Goal: Task Accomplishment & Management: Manage account settings

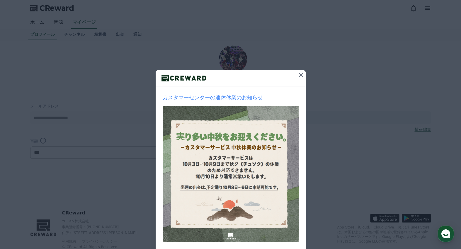
click at [301, 74] on icon at bounding box center [300, 75] width 7 height 7
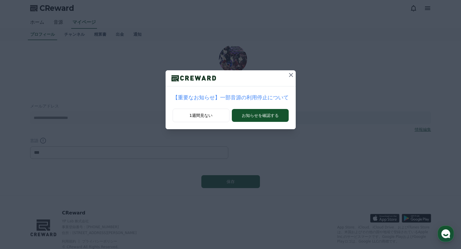
click at [289, 76] on icon at bounding box center [291, 75] width 4 height 4
click at [286, 76] on icon at bounding box center [288, 75] width 4 height 4
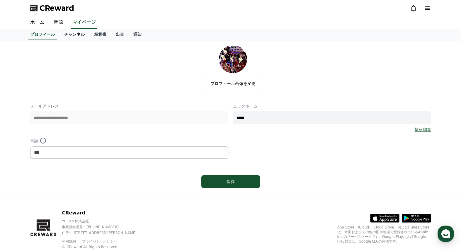
click at [64, 32] on link "チャンネル" at bounding box center [74, 34] width 30 height 11
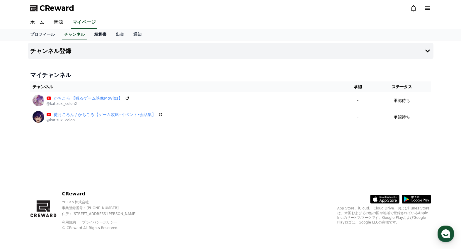
click at [89, 35] on link "精算書" at bounding box center [100, 34] width 22 height 11
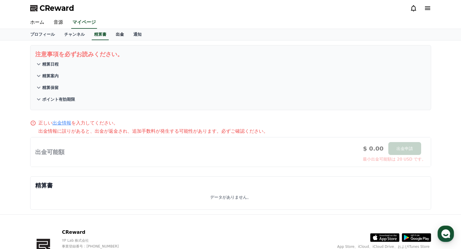
click at [111, 37] on link "出金" at bounding box center [120, 34] width 18 height 11
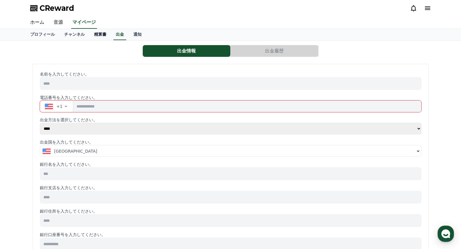
click at [92, 37] on link "精算書" at bounding box center [100, 34] width 22 height 11
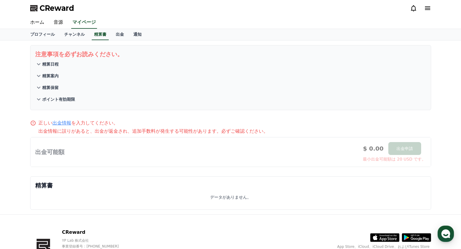
click at [98, 61] on button "精算日程" at bounding box center [230, 64] width 391 height 12
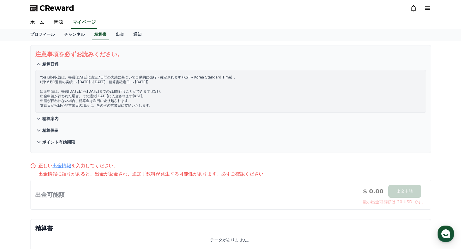
click at [103, 72] on div "YouTube収益は、毎週[DATE]に直近7日間の実績に基づいて自動的に発行・確定されます (KST – Korea Standard Time) 。 (例…" at bounding box center [230, 91] width 391 height 43
click at [62, 119] on button "精算案内" at bounding box center [230, 119] width 391 height 12
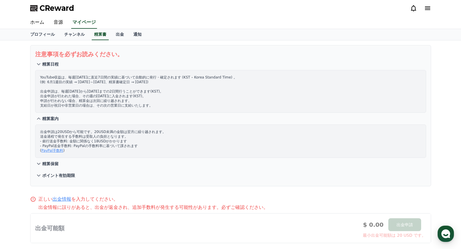
click at [71, 158] on button "精算保留" at bounding box center [230, 164] width 391 height 12
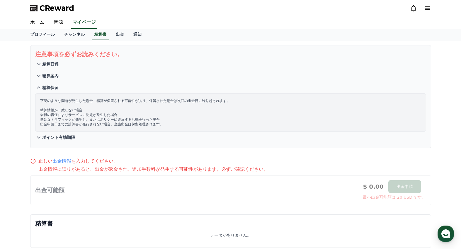
click at [79, 135] on button "ポイント有効期限" at bounding box center [230, 138] width 391 height 12
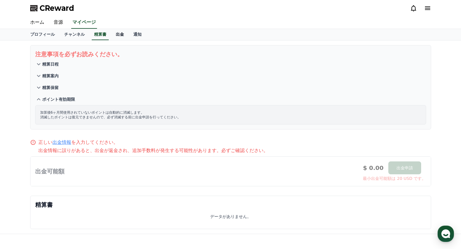
click at [112, 38] on link "出金" at bounding box center [120, 34] width 18 height 11
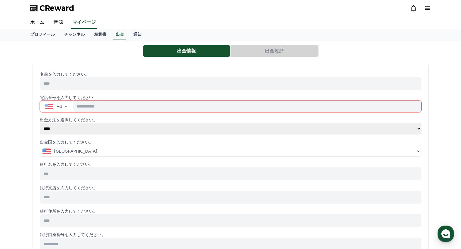
click at [78, 85] on input at bounding box center [231, 83] width 382 height 13
click at [61, 130] on select "**** ******" at bounding box center [231, 129] width 382 height 12
select select "******"
click at [40, 123] on select "**** ******" at bounding box center [231, 129] width 382 height 12
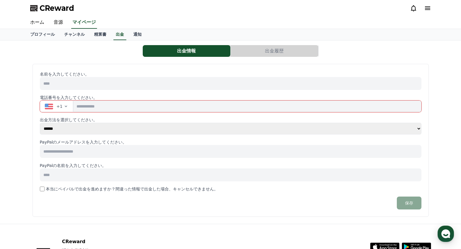
click at [88, 153] on input at bounding box center [231, 151] width 382 height 13
click at [75, 169] on input at bounding box center [231, 175] width 382 height 13
click at [77, 190] on label "本当にペイパルで出金を進めますか？間違った情報で出金した場合、キャンセルできません。" at bounding box center [132, 189] width 172 height 6
click at [92, 172] on input at bounding box center [231, 175] width 382 height 13
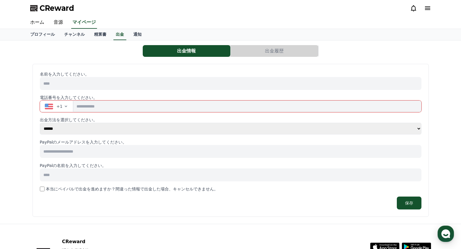
click at [103, 159] on div "名前を入力してください。 電話番号を入力してください。 +1 出金方法を選択してください。 **** ****** PayPalのメールアドレスを入力してくだ…" at bounding box center [231, 140] width 382 height 138
click at [110, 147] on input at bounding box center [231, 151] width 382 height 13
click at [99, 153] on input at bounding box center [231, 151] width 382 height 13
click at [75, 152] on input at bounding box center [231, 151] width 382 height 13
paste input "**********"
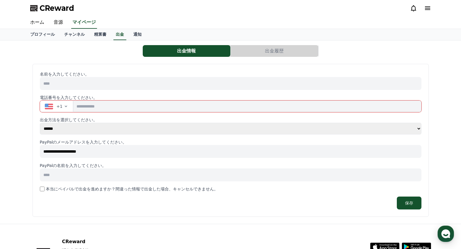
type input "**********"
click at [91, 176] on input at bounding box center [231, 175] width 382 height 13
paste input "*****"
type input "*****"
click at [99, 110] on input "tel" at bounding box center [247, 107] width 348 height 12
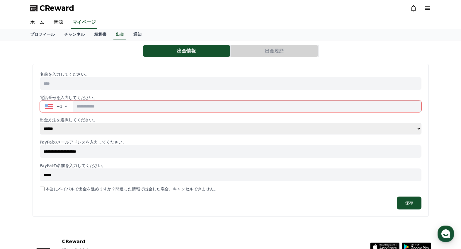
click at [110, 108] on input "tel" at bounding box center [247, 107] width 348 height 12
click at [90, 86] on input at bounding box center [231, 83] width 382 height 13
paste input "*****"
type input "*****"
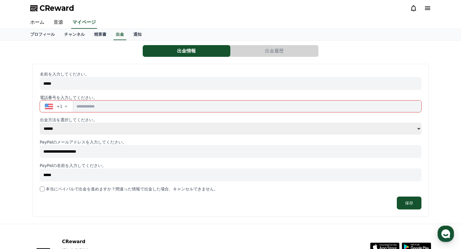
click at [108, 110] on input "tel" at bounding box center [247, 107] width 348 height 12
click at [57, 108] on span "+1" at bounding box center [60, 106] width 6 height 6
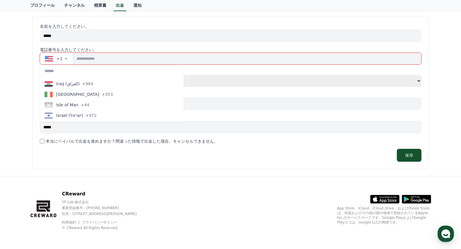
scroll to position [1143, 0]
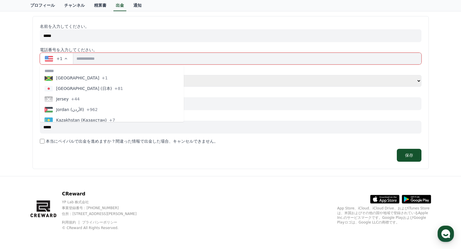
click at [69, 89] on span "[GEOGRAPHIC_DATA] (日本)" at bounding box center [84, 89] width 56 height 6
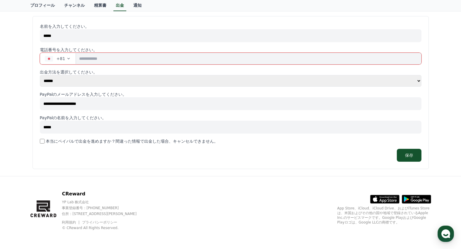
click at [110, 61] on input "tel" at bounding box center [248, 59] width 345 height 12
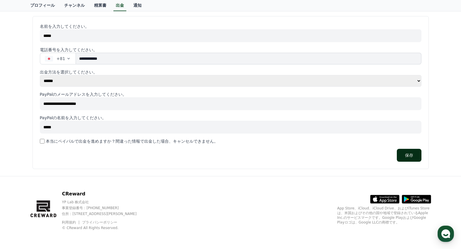
type input "**********"
click at [409, 156] on button "保存" at bounding box center [409, 155] width 25 height 13
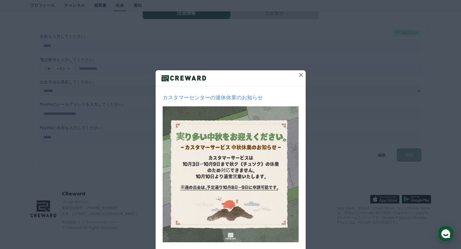
scroll to position [30, 0]
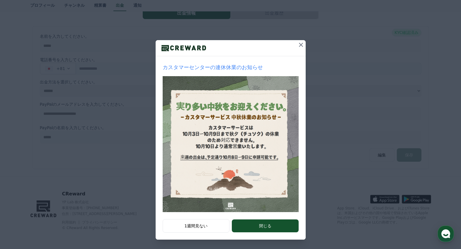
drag, startPoint x: 263, startPoint y: 225, endPoint x: 261, endPoint y: 229, distance: 4.2
click at [263, 225] on button "閉じる" at bounding box center [265, 226] width 67 height 13
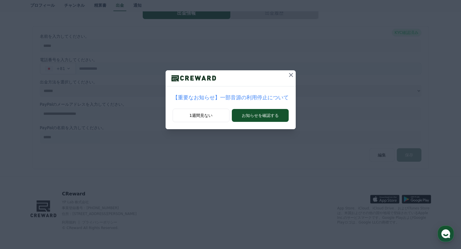
click at [289, 76] on icon at bounding box center [291, 75] width 4 height 4
click at [287, 72] on icon at bounding box center [288, 75] width 7 height 7
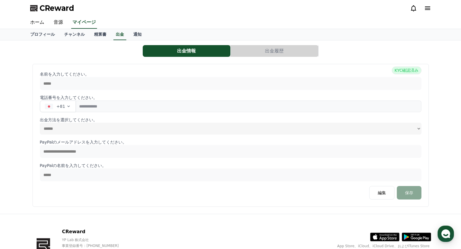
click at [264, 52] on button "出金履歴" at bounding box center [275, 51] width 88 height 12
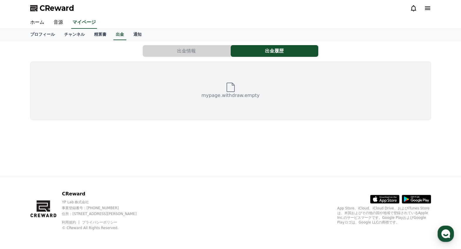
click at [208, 49] on button "出金情報" at bounding box center [187, 51] width 88 height 12
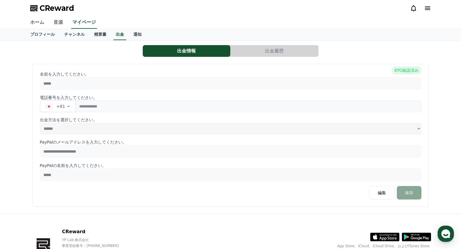
click at [412, 69] on span "KYC確認済み" at bounding box center [406, 71] width 29 height 8
click at [89, 33] on link "精算書" at bounding box center [100, 34] width 22 height 11
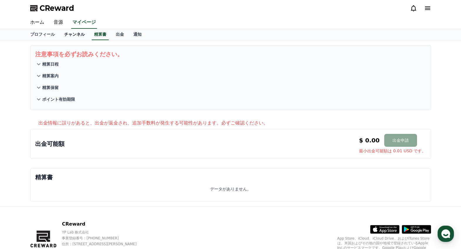
click at [65, 37] on link "チャンネル" at bounding box center [74, 34] width 30 height 11
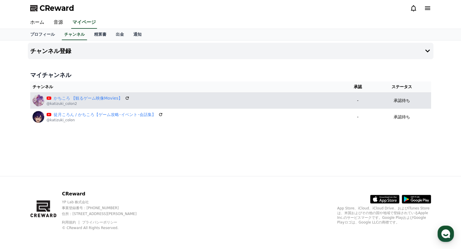
click at [404, 100] on p "承認待ち" at bounding box center [402, 101] width 16 height 6
click at [378, 105] on td "承認待ち" at bounding box center [402, 100] width 58 height 16
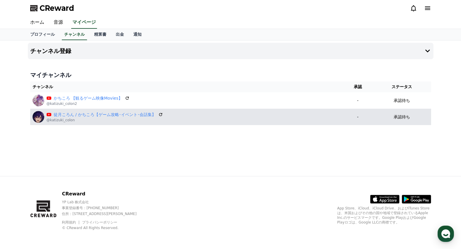
click at [336, 118] on div "徒月ころん / かちころ【ゲーム攻略･イベント･会話集】 @katizuki_colon" at bounding box center [187, 117] width 308 height 12
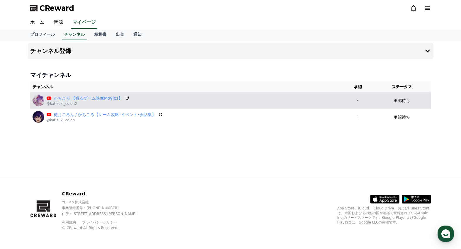
drag, startPoint x: 324, startPoint y: 98, endPoint x: 374, endPoint y: 94, distance: 49.4
click at [325, 98] on div "かちころ 【観るゲーム映像Movies】 @katizuki_colon2" at bounding box center [187, 101] width 308 height 12
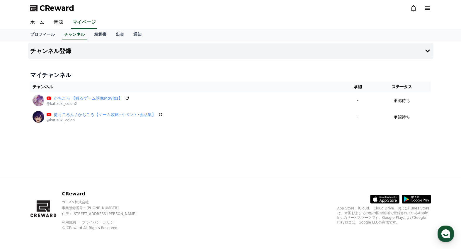
click at [363, 90] on th "承認" at bounding box center [358, 86] width 30 height 11
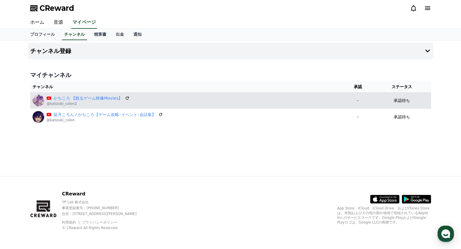
click at [361, 99] on p "-" at bounding box center [357, 101] width 25 height 6
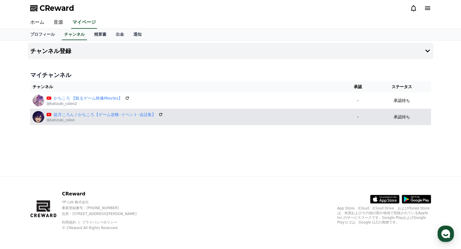
click at [359, 112] on td "-" at bounding box center [358, 117] width 30 height 16
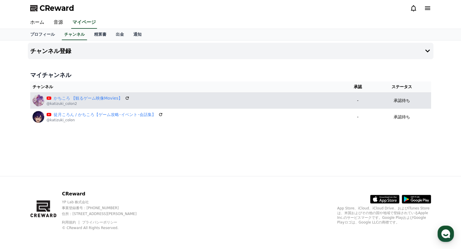
click at [366, 104] on td "-" at bounding box center [358, 100] width 30 height 16
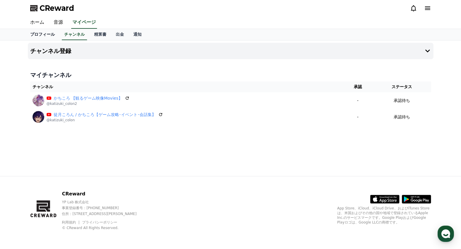
click at [39, 35] on link "プロフィール" at bounding box center [42, 34] width 34 height 11
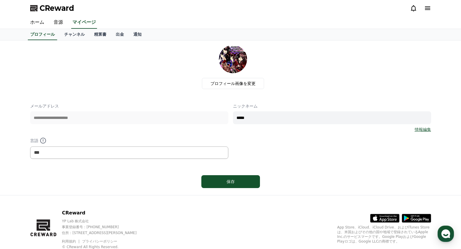
click at [428, 130] on link "情報編集" at bounding box center [423, 130] width 16 height 6
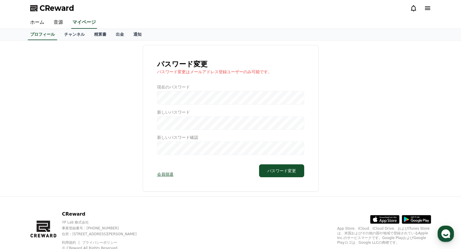
click at [85, 76] on div "パスワード変更 パスワード変更はメールアドレス登録ユーザーのみ可能です。 現在のパスワード 新しいパスワード 新しいパスワード確認 会員脱退 パスワード変更" at bounding box center [230, 118] width 401 height 147
click at [66, 35] on link "チャンネル" at bounding box center [74, 34] width 30 height 11
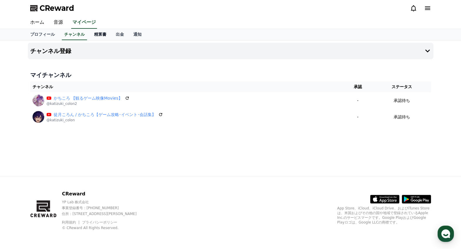
click at [91, 34] on link "精算書" at bounding box center [100, 34] width 22 height 11
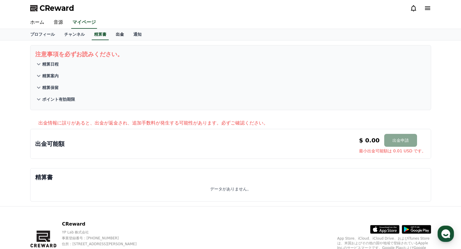
click at [111, 35] on link "出金" at bounding box center [120, 34] width 18 height 11
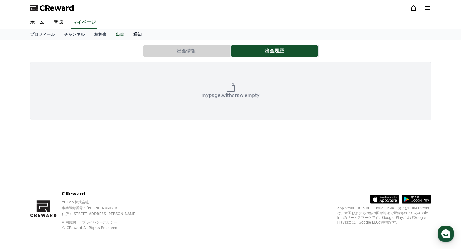
click at [129, 37] on link "通知" at bounding box center [138, 34] width 18 height 11
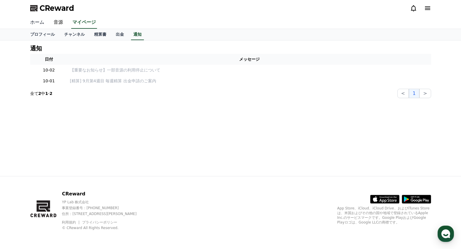
click at [34, 22] on link "ホーム" at bounding box center [36, 22] width 23 height 12
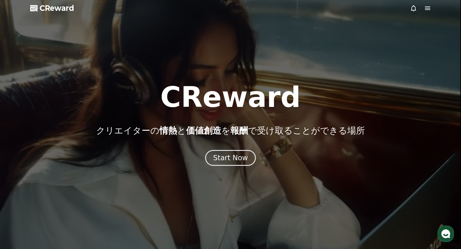
click at [59, 12] on span "CReward" at bounding box center [57, 8] width 35 height 9
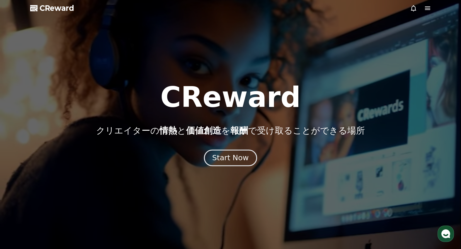
click at [245, 160] on div "Start Now" at bounding box center [230, 158] width 36 height 10
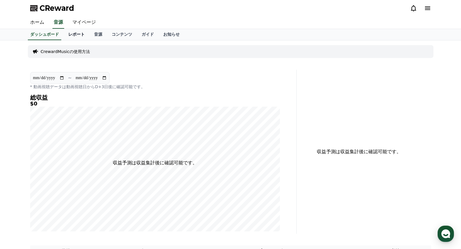
click at [66, 35] on link "レポート" at bounding box center [77, 34] width 26 height 11
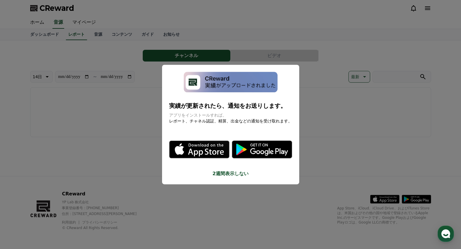
click at [118, 128] on button "close modal" at bounding box center [230, 124] width 461 height 249
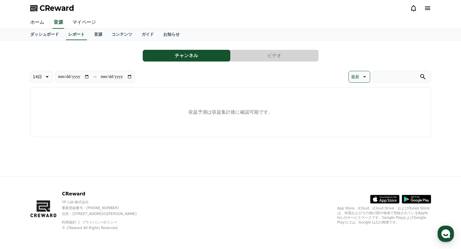
click at [269, 52] on button "ビデオ" at bounding box center [275, 56] width 88 height 12
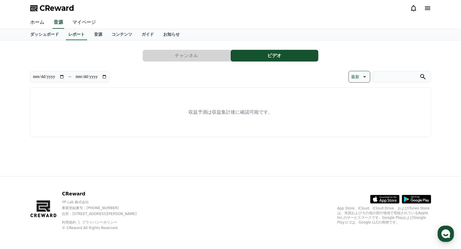
click at [208, 56] on button "チャンネル" at bounding box center [187, 56] width 88 height 12
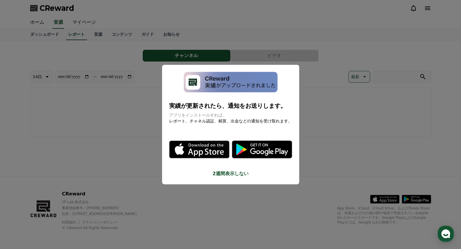
click at [115, 78] on button "close modal" at bounding box center [230, 124] width 461 height 249
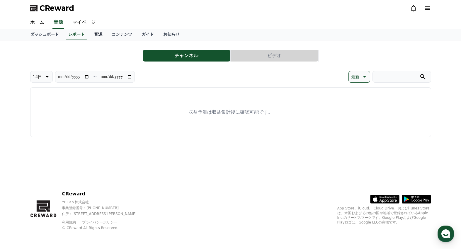
click at [89, 31] on link "音源" at bounding box center [98, 34] width 18 height 11
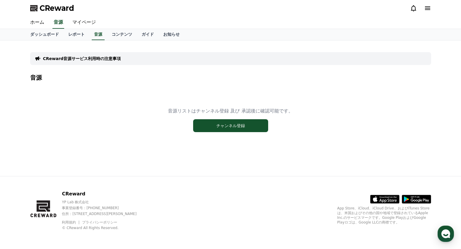
click at [110, 61] on p "CReward音源サービス利用時の注意事項" at bounding box center [82, 59] width 78 height 6
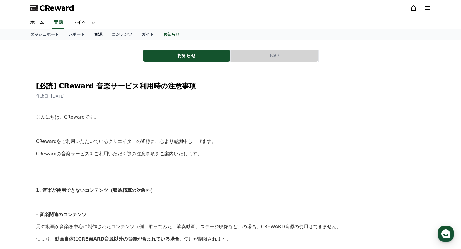
click at [94, 32] on link "音源" at bounding box center [98, 34] width 18 height 11
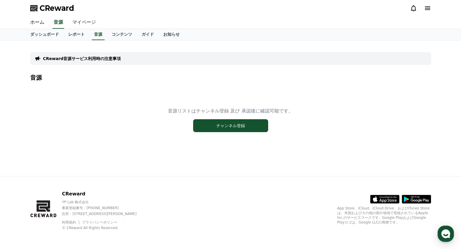
click at [81, 21] on link "マイページ" at bounding box center [84, 22] width 33 height 12
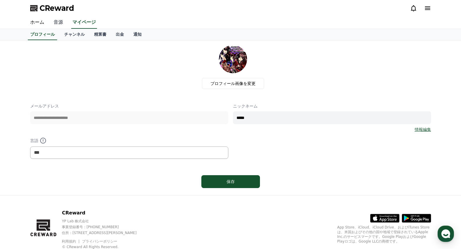
click at [53, 19] on link "音源" at bounding box center [58, 22] width 19 height 12
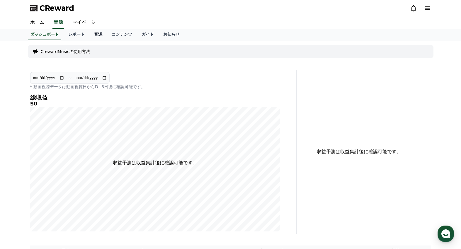
click at [89, 35] on link "音源" at bounding box center [98, 34] width 18 height 11
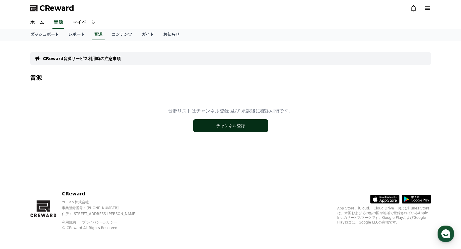
click at [231, 124] on button "チャンネル登録" at bounding box center [230, 125] width 75 height 13
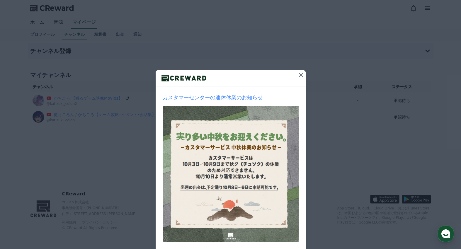
click at [296, 76] on button at bounding box center [300, 74] width 9 height 9
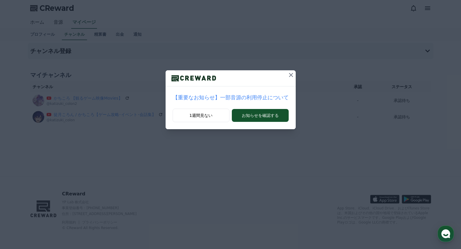
click at [288, 75] on icon at bounding box center [291, 75] width 7 height 7
click at [285, 76] on icon at bounding box center [288, 75] width 7 height 7
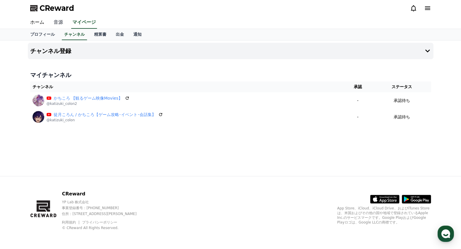
click at [56, 25] on link "音源" at bounding box center [58, 22] width 19 height 12
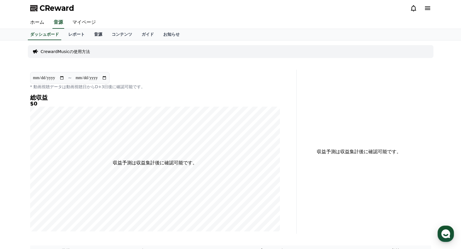
click at [89, 36] on link "音源" at bounding box center [98, 34] width 18 height 11
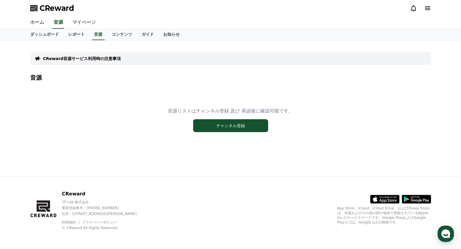
click at [91, 62] on div "CReward音源サービス利用時の注意事項" at bounding box center [230, 58] width 401 height 13
click at [103, 55] on div "CReward音源サービス利用時の注意事項" at bounding box center [230, 58] width 401 height 13
click at [42, 78] on h4 "音源" at bounding box center [230, 77] width 401 height 6
click at [101, 103] on div "音源リストはチャンネル登録 及び 承認後に確認可能です。 チャンネル登録" at bounding box center [230, 119] width 401 height 73
drag, startPoint x: 178, startPoint y: 110, endPoint x: 277, endPoint y: 106, distance: 98.6
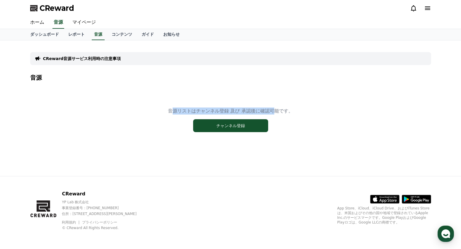
click at [269, 106] on div "音源リストはチャンネル登録 及び 承認後に確認可能です。 チャンネル登録" at bounding box center [230, 119] width 401 height 73
click at [299, 103] on div "音源リストはチャンネル登録 及び 承認後に確認可能です。 チャンネル登録" at bounding box center [230, 119] width 401 height 73
click at [180, 61] on div "CReward音源サービス利用時の注意事項" at bounding box center [230, 58] width 401 height 13
